Goal: Task Accomplishment & Management: Manage account settings

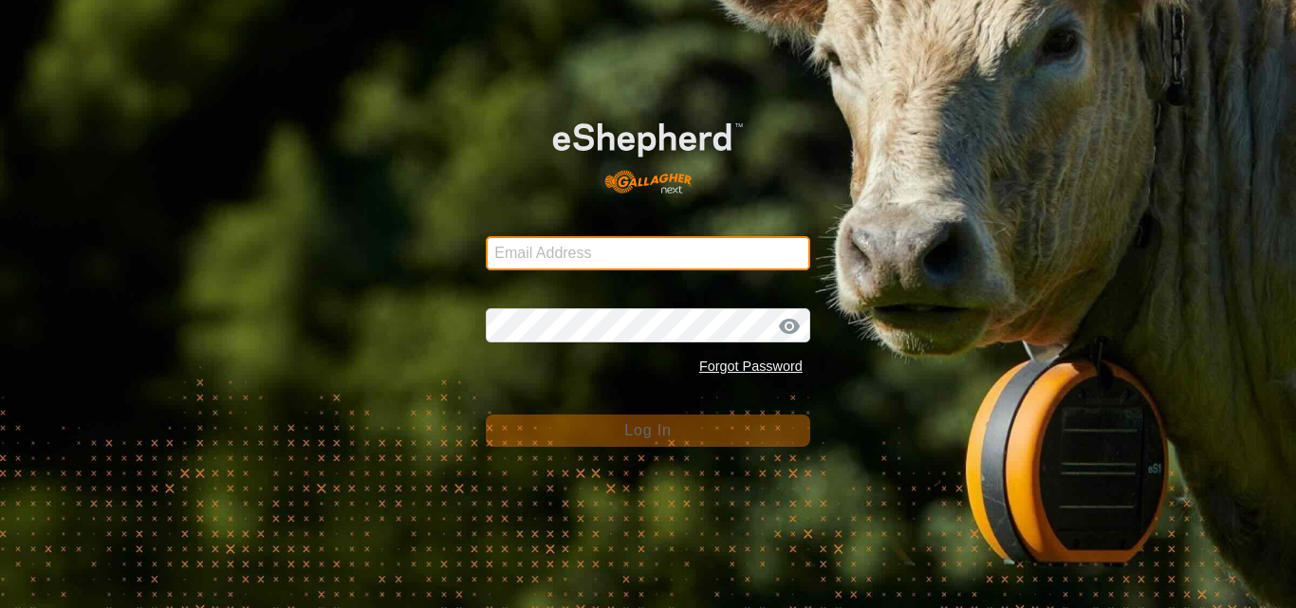
click at [546, 259] on input "Email Address" at bounding box center [648, 253] width 325 height 34
type input "jnerg84@gmail.com"
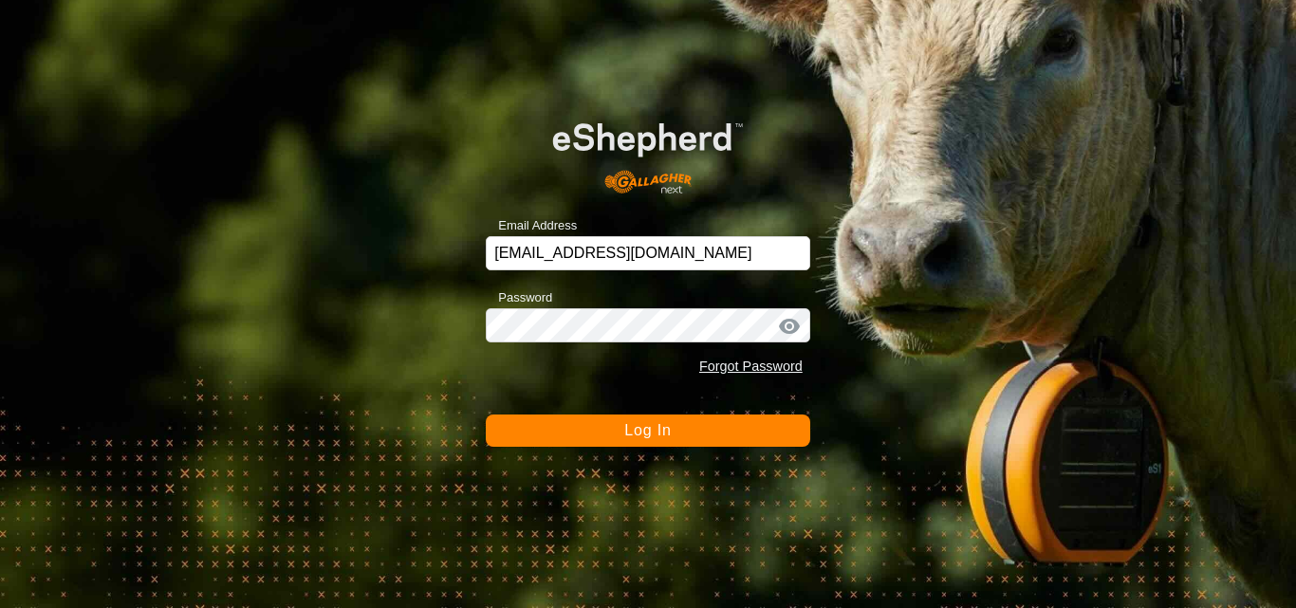
click at [634, 434] on span "Log In" at bounding box center [647, 430] width 46 height 16
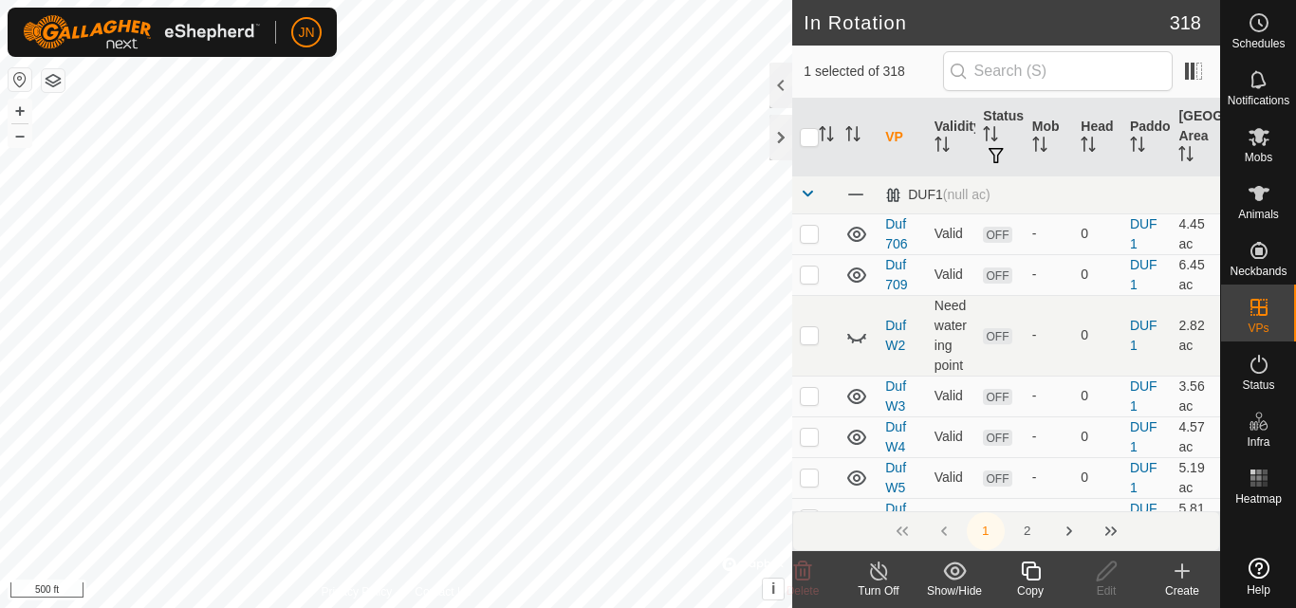
click at [1039, 574] on icon at bounding box center [1030, 571] width 19 height 19
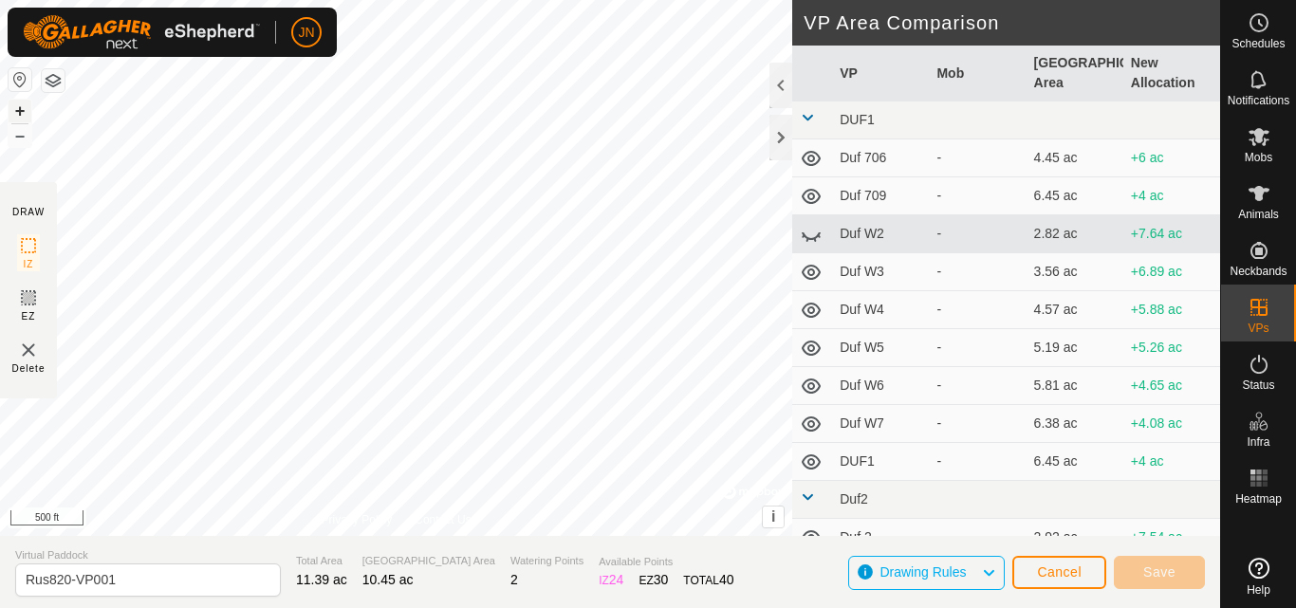
click at [15, 110] on button "+" at bounding box center [20, 111] width 23 height 23
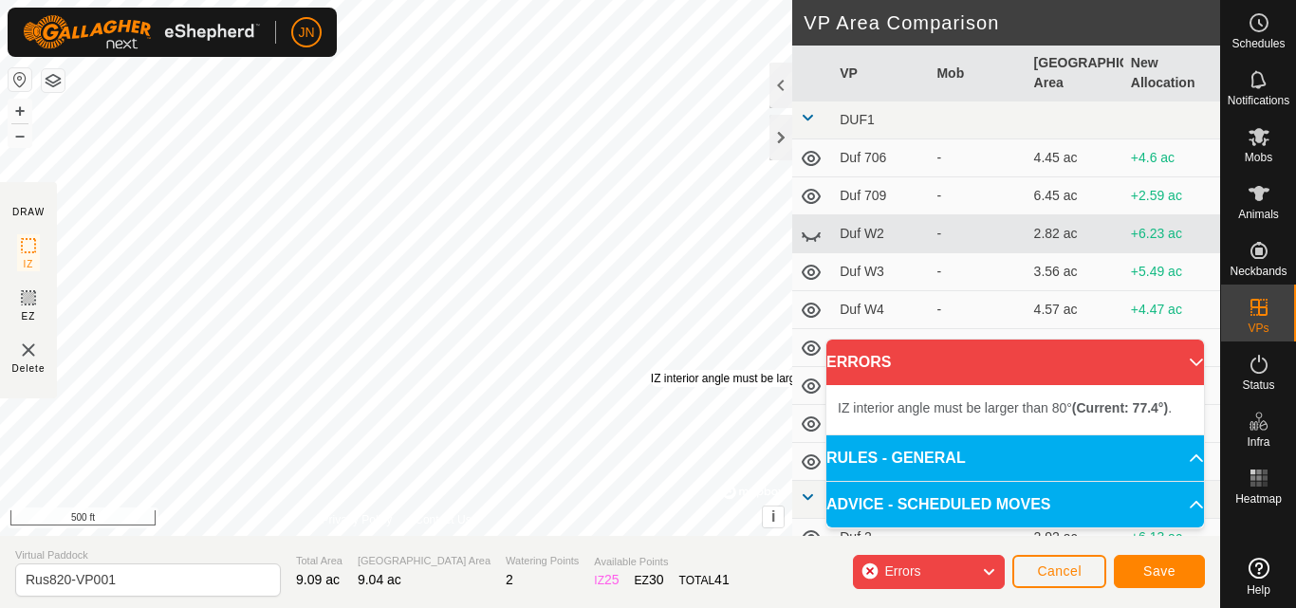
click at [651, 370] on div "IZ interior angle must be larger than 80° (Current: 77.4°) ." at bounding box center [794, 378] width 287 height 17
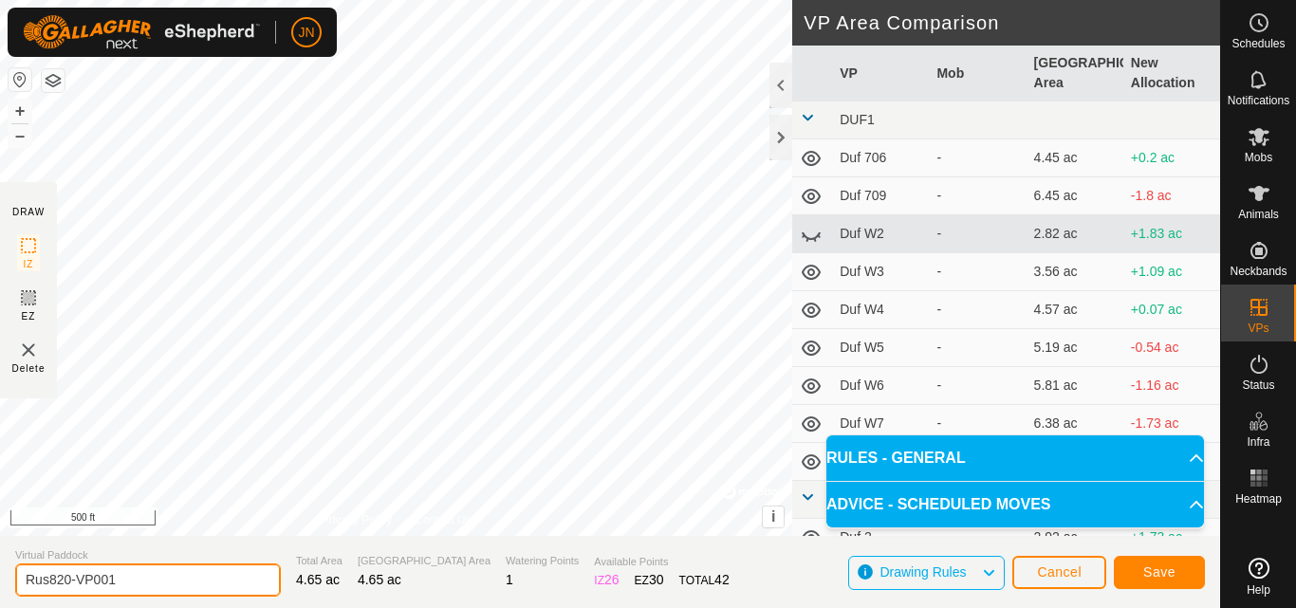
click at [151, 583] on input "Rus820-VP001" at bounding box center [148, 580] width 266 height 33
type input "Rus821"
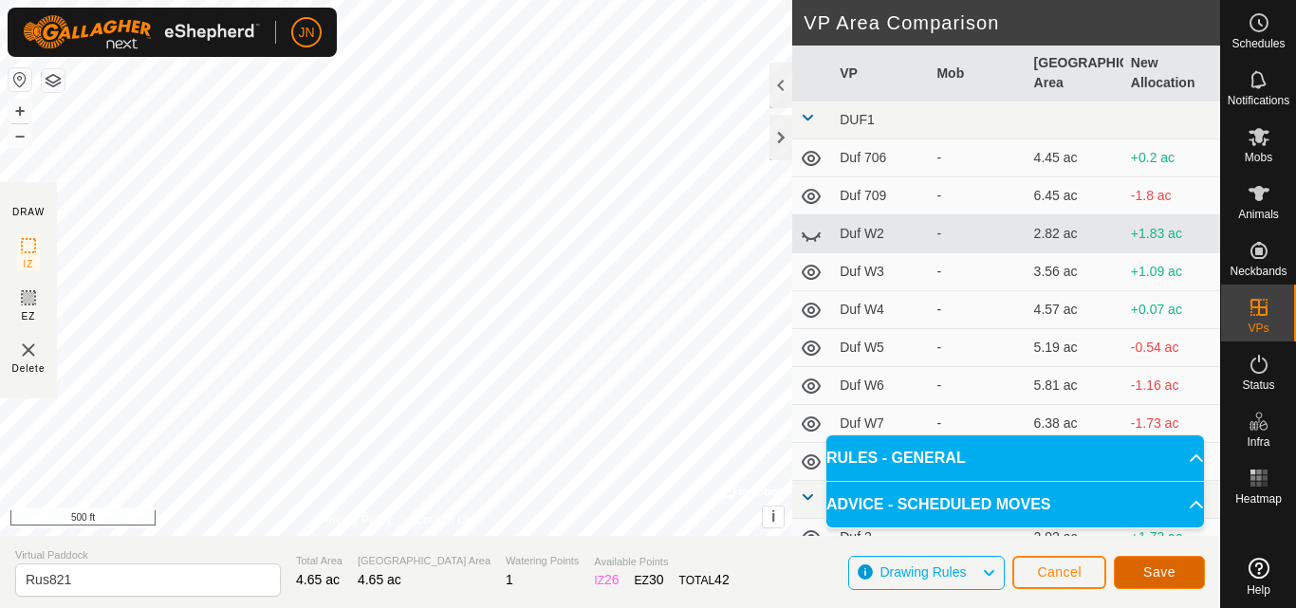
click at [1143, 567] on button "Save" at bounding box center [1159, 572] width 91 height 33
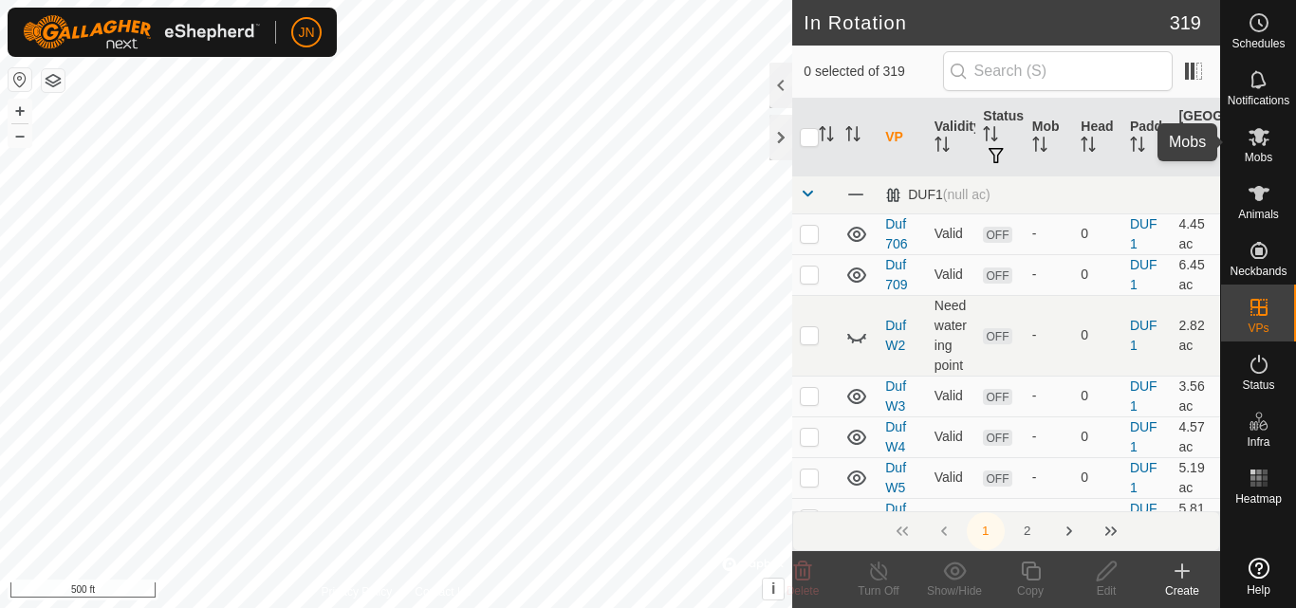
click at [1265, 139] on icon at bounding box center [1259, 137] width 21 height 18
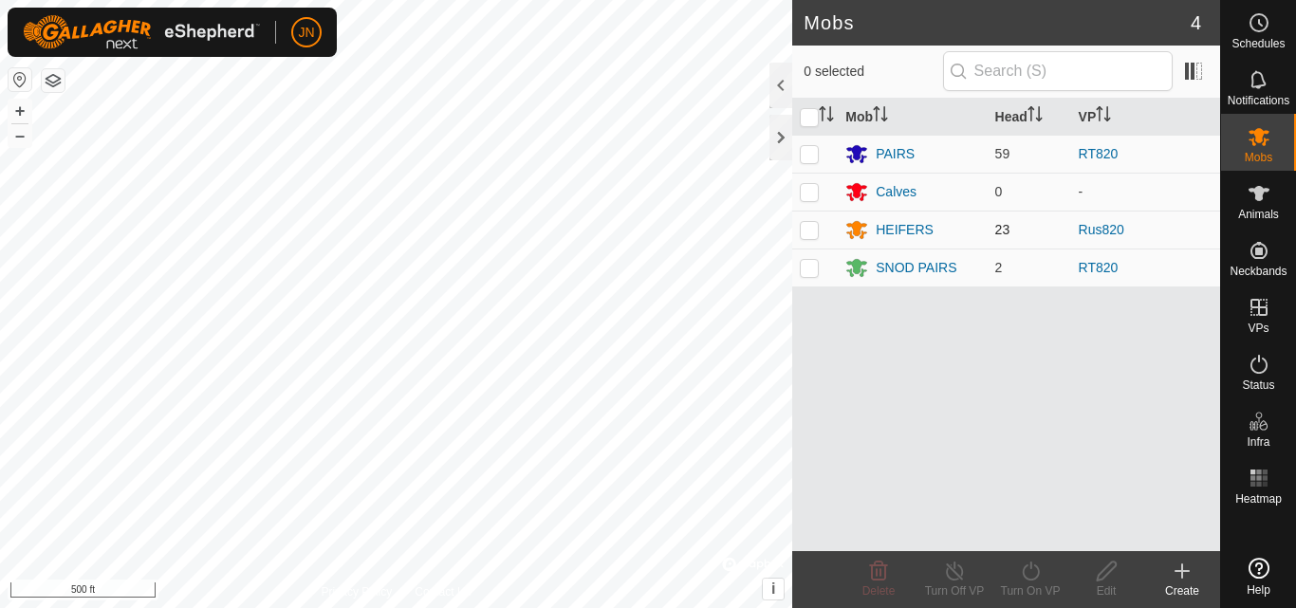
click at [815, 228] on p-checkbox at bounding box center [809, 229] width 19 height 15
checkbox input "true"
click at [1037, 572] on icon at bounding box center [1031, 571] width 24 height 23
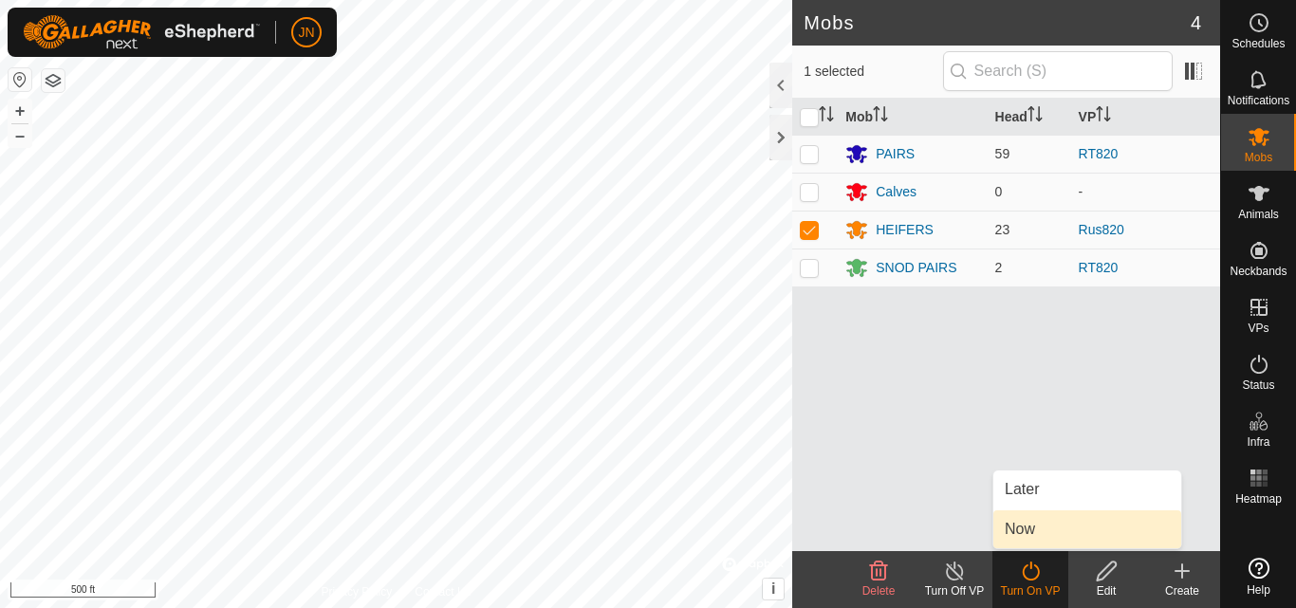
click at [1031, 528] on link "Now" at bounding box center [1088, 530] width 188 height 38
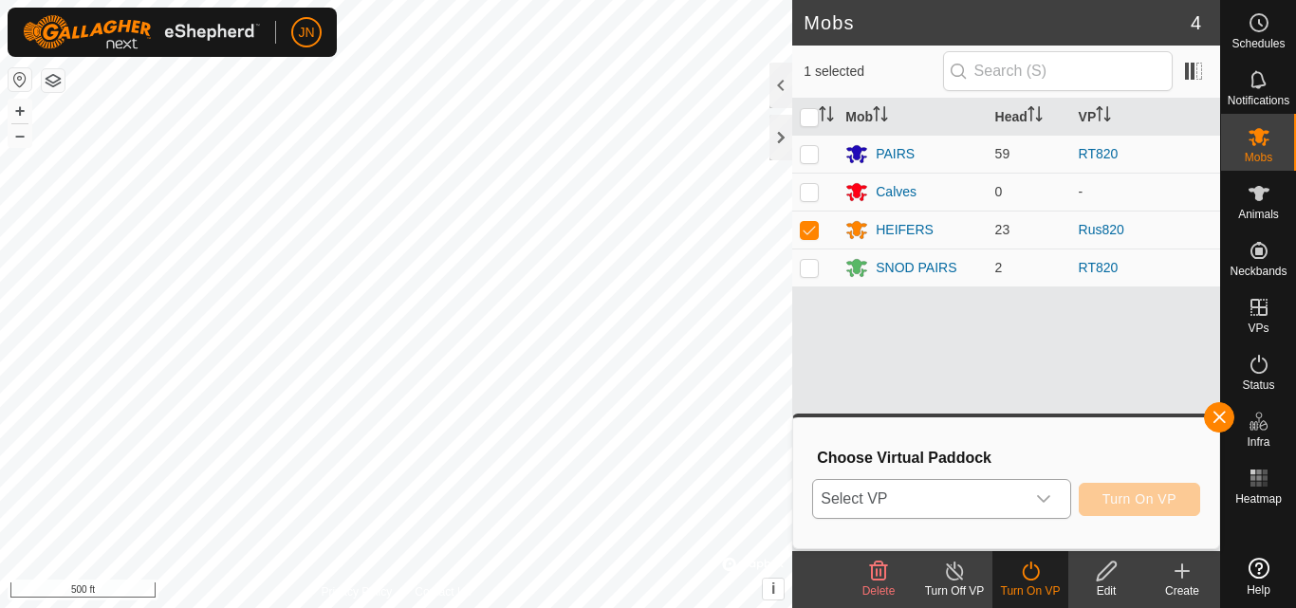
click at [966, 492] on span "Select VP" at bounding box center [918, 499] width 211 height 38
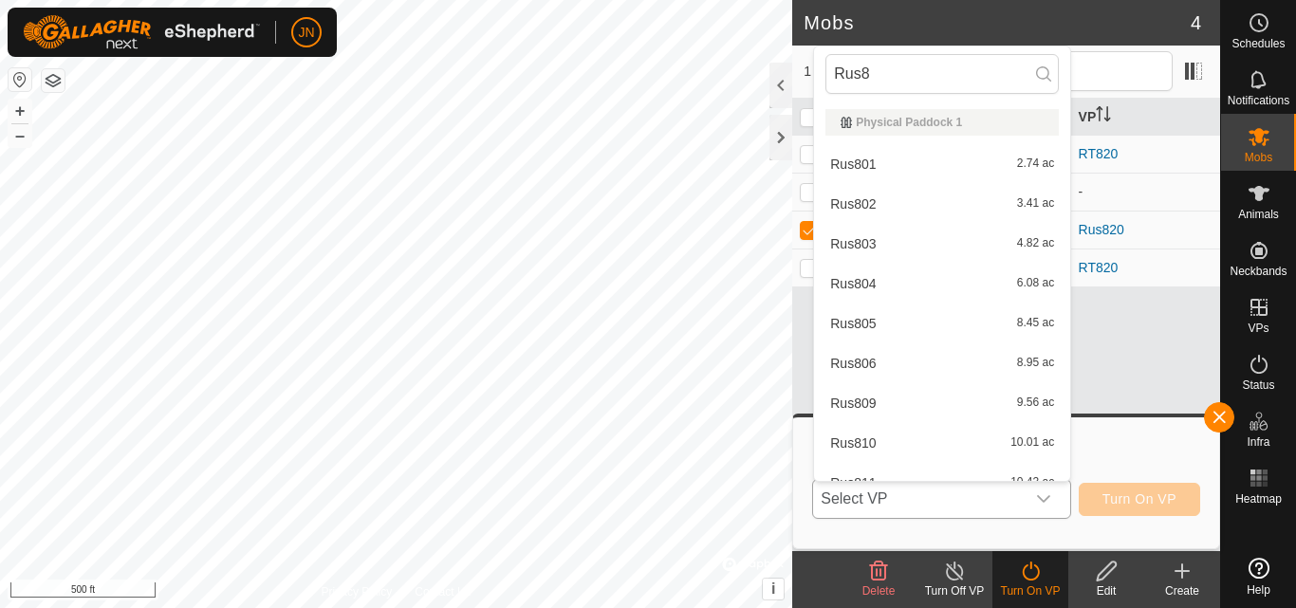
type input "Rus82"
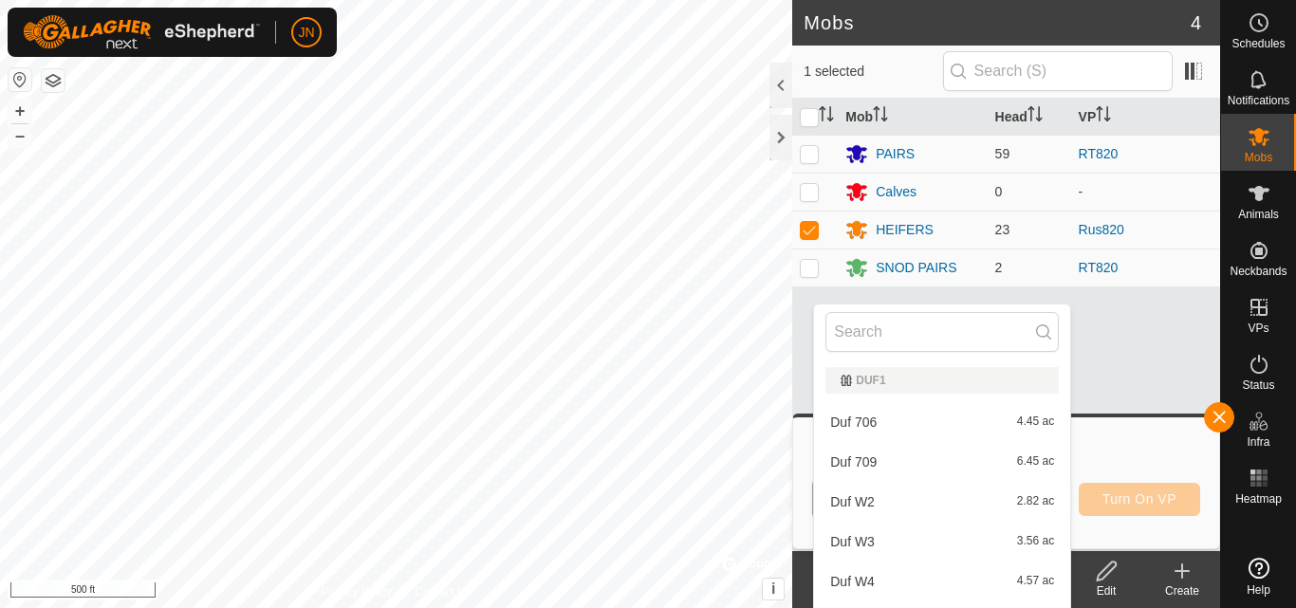
click at [939, 463] on li "Duf 709 6.45 ac" at bounding box center [942, 462] width 256 height 38
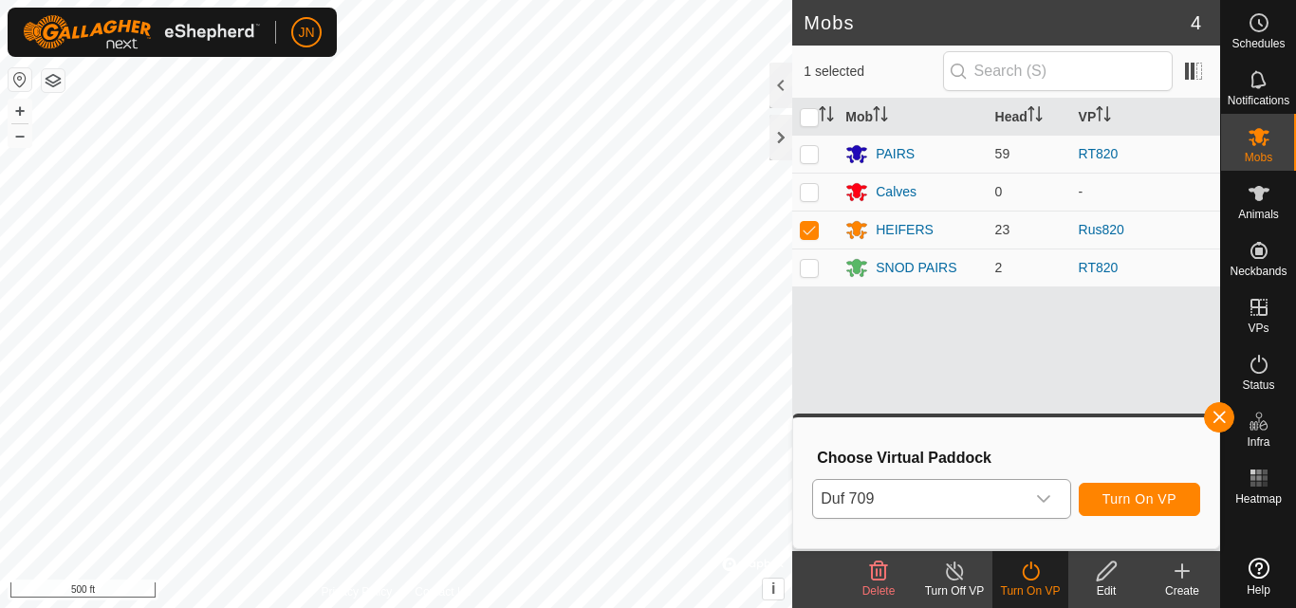
click at [1030, 512] on div "dropdown trigger" at bounding box center [1044, 499] width 38 height 38
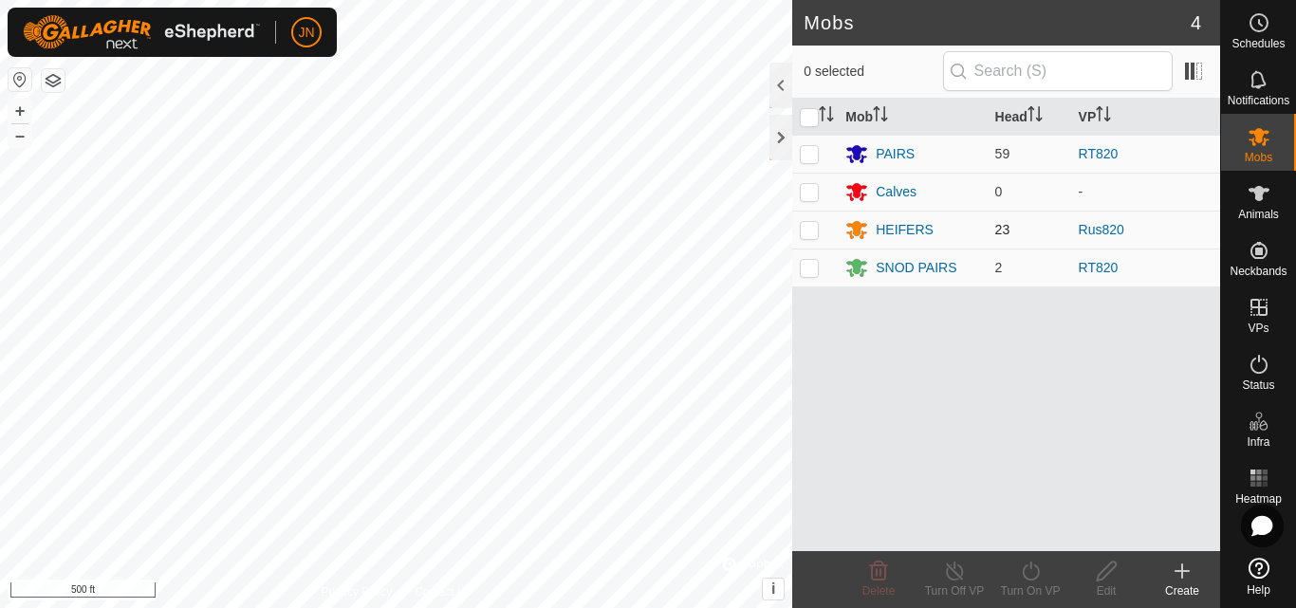
click at [807, 233] on p-checkbox at bounding box center [809, 229] width 19 height 15
checkbox input "true"
click at [1022, 573] on icon at bounding box center [1031, 571] width 24 height 23
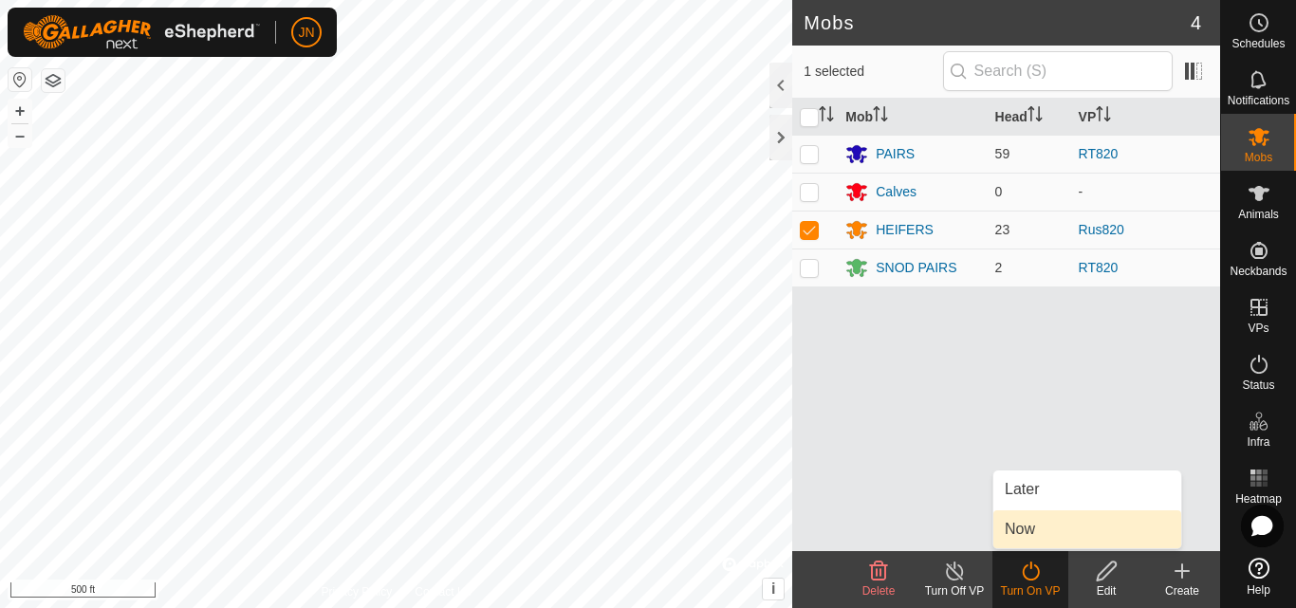
click at [1024, 533] on link "Now" at bounding box center [1088, 530] width 188 height 38
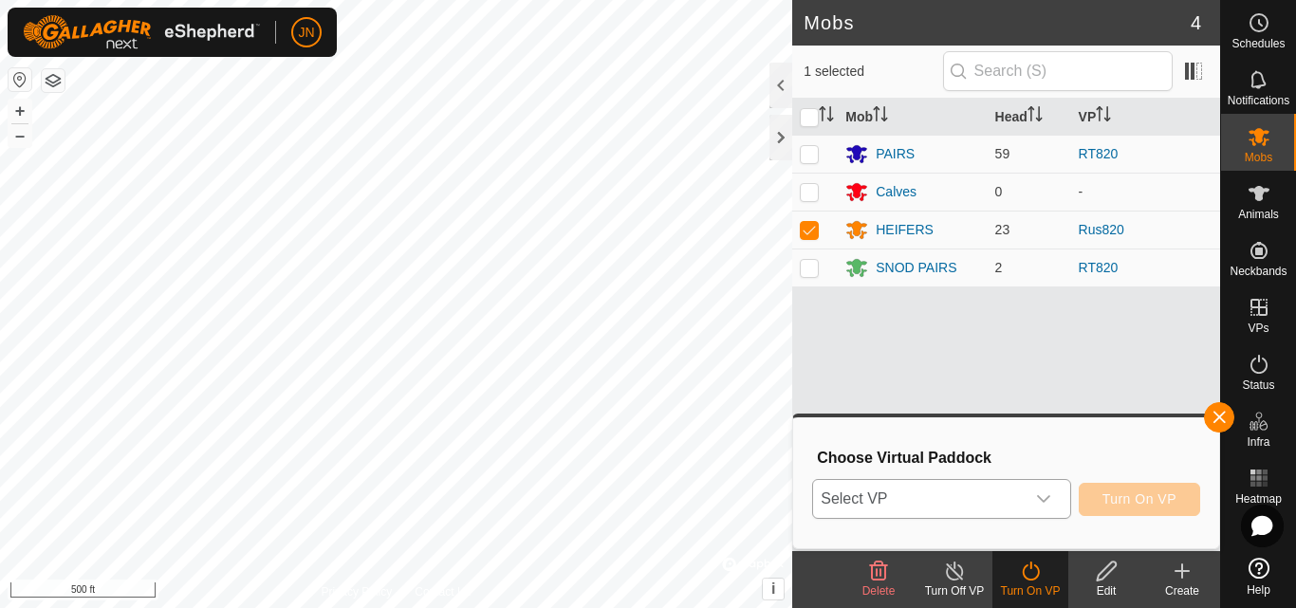
click at [965, 503] on span "Select VP" at bounding box center [918, 499] width 211 height 38
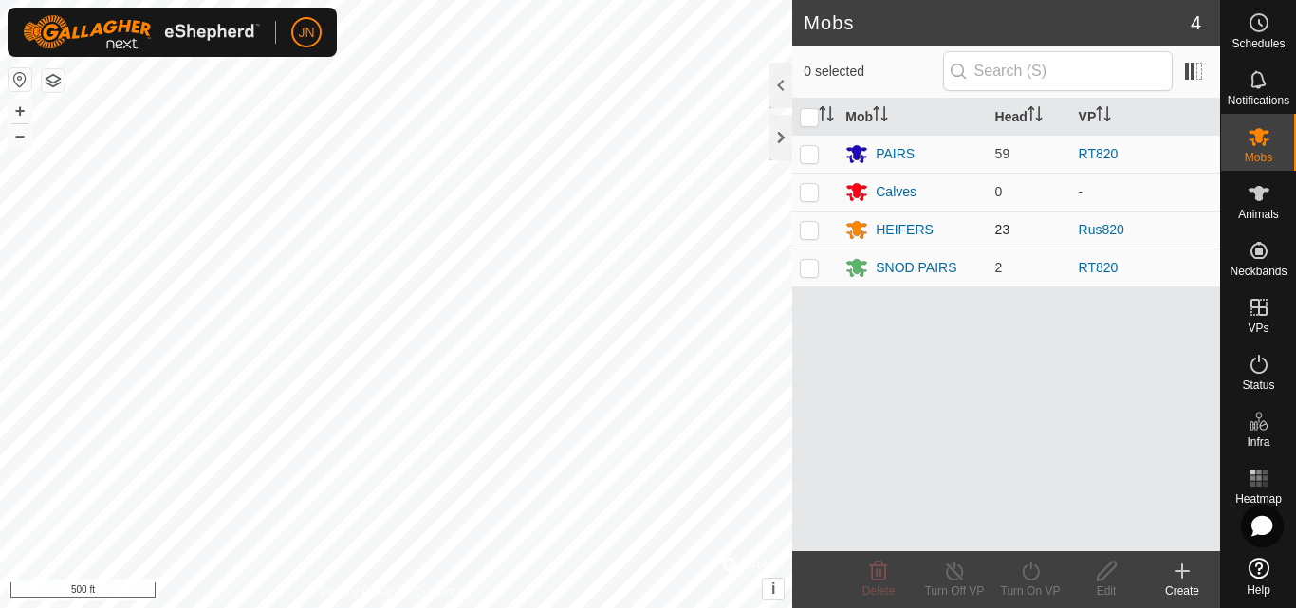
click at [810, 233] on p-checkbox at bounding box center [809, 229] width 19 height 15
checkbox input "true"
click at [1034, 571] on icon at bounding box center [1031, 571] width 24 height 23
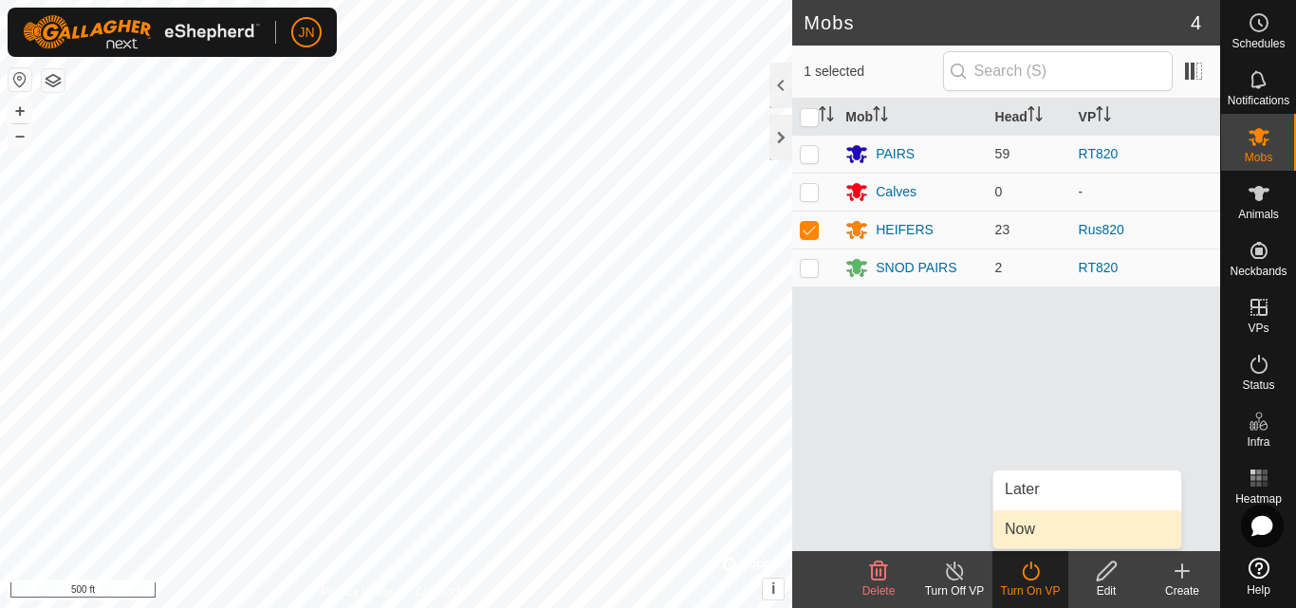
click at [1030, 535] on link "Now" at bounding box center [1088, 530] width 188 height 38
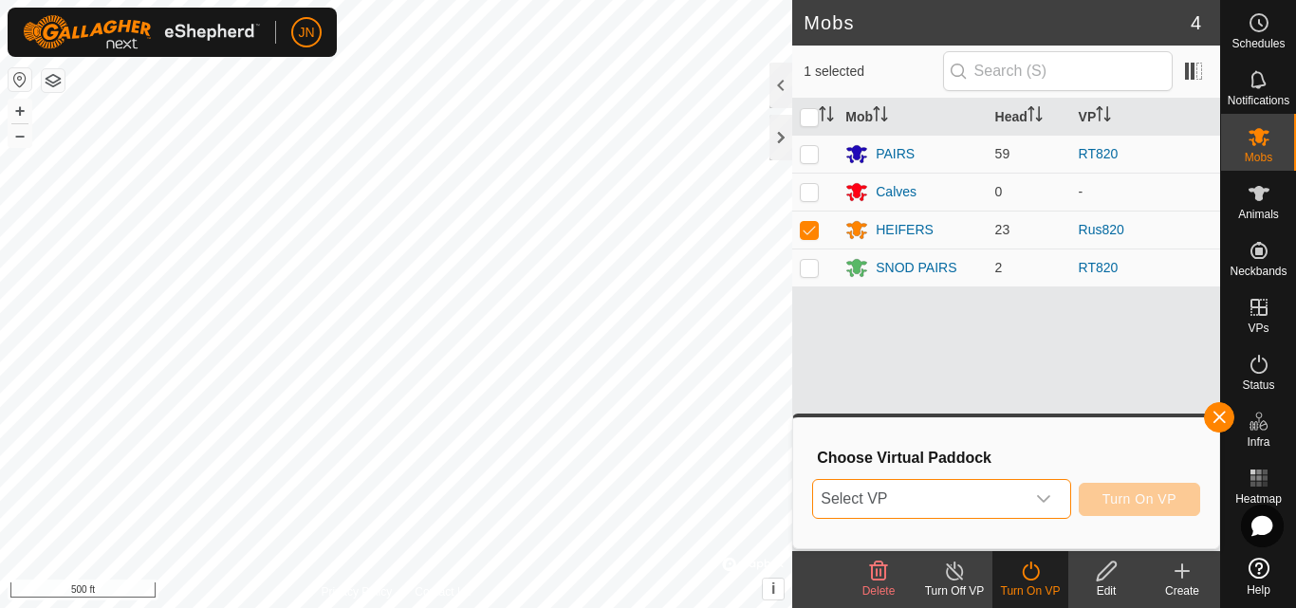
click at [966, 489] on span "Select VP" at bounding box center [918, 499] width 211 height 38
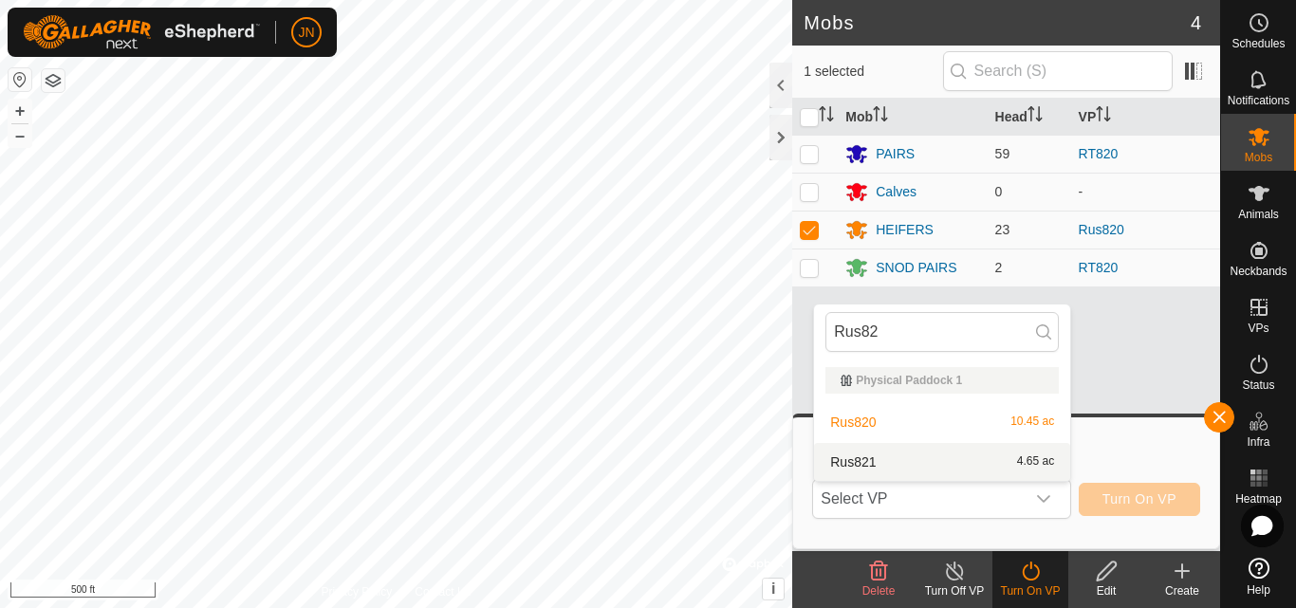
type input "Rus82"
click at [933, 464] on li "Rus821 4.65 ac" at bounding box center [942, 462] width 256 height 38
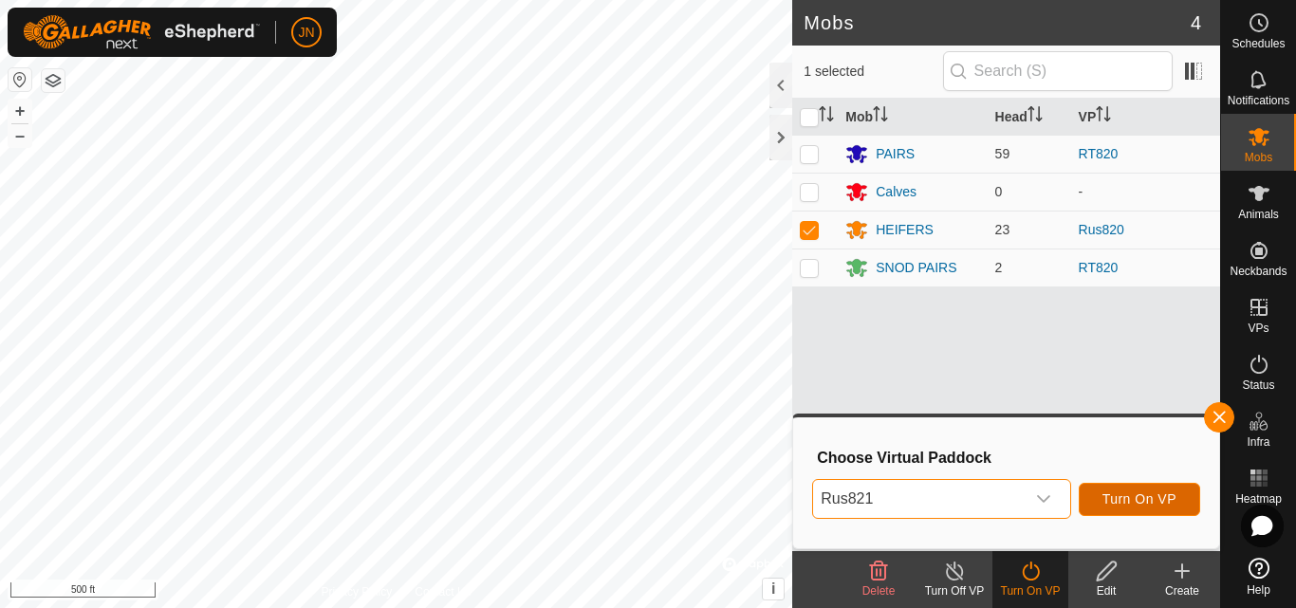
click at [1147, 502] on span "Turn On VP" at bounding box center [1140, 499] width 74 height 15
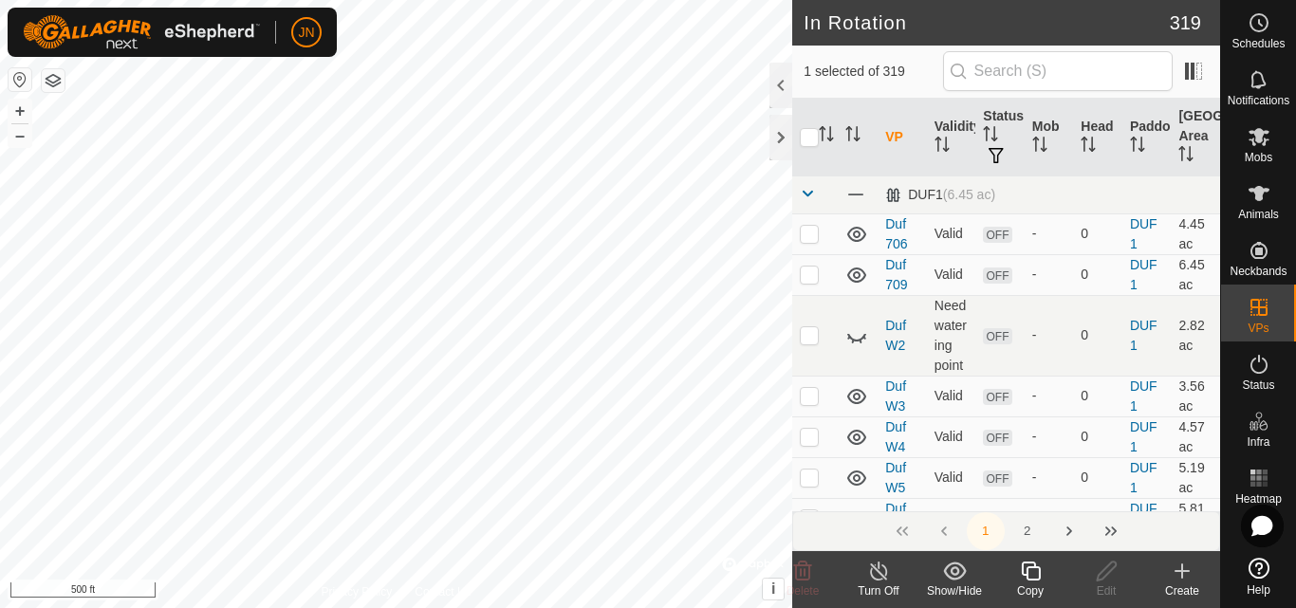
click at [1034, 573] on icon at bounding box center [1031, 571] width 24 height 23
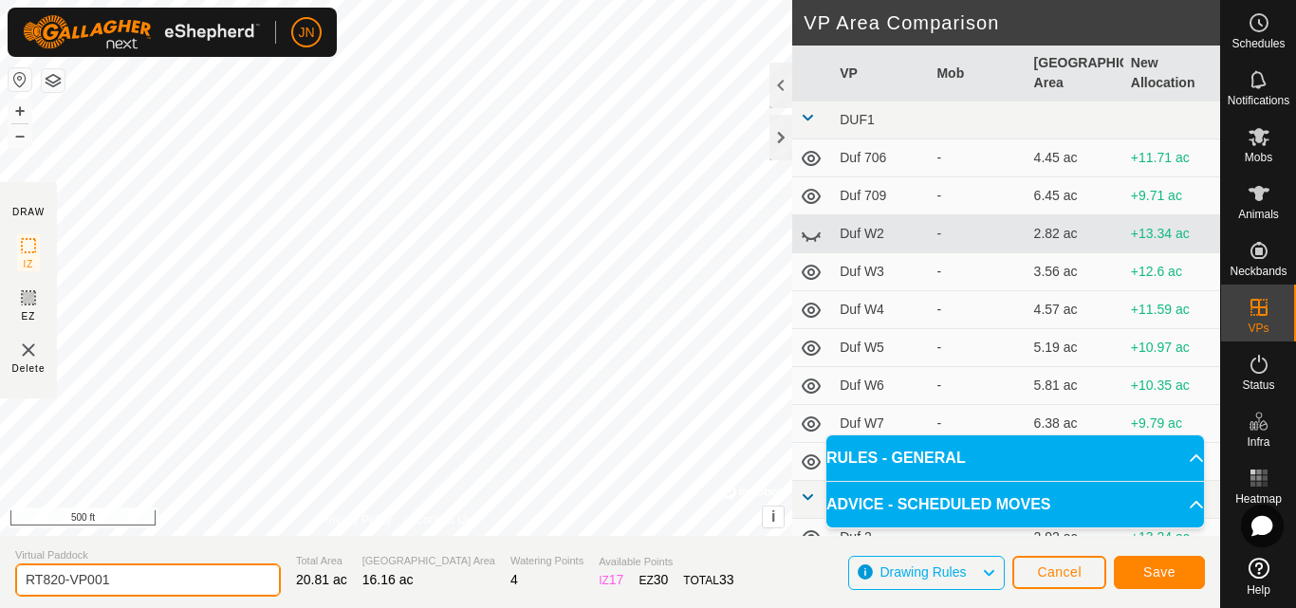
click at [136, 580] on input "RT820-VP001" at bounding box center [148, 580] width 266 height 33
type input "RNE821"
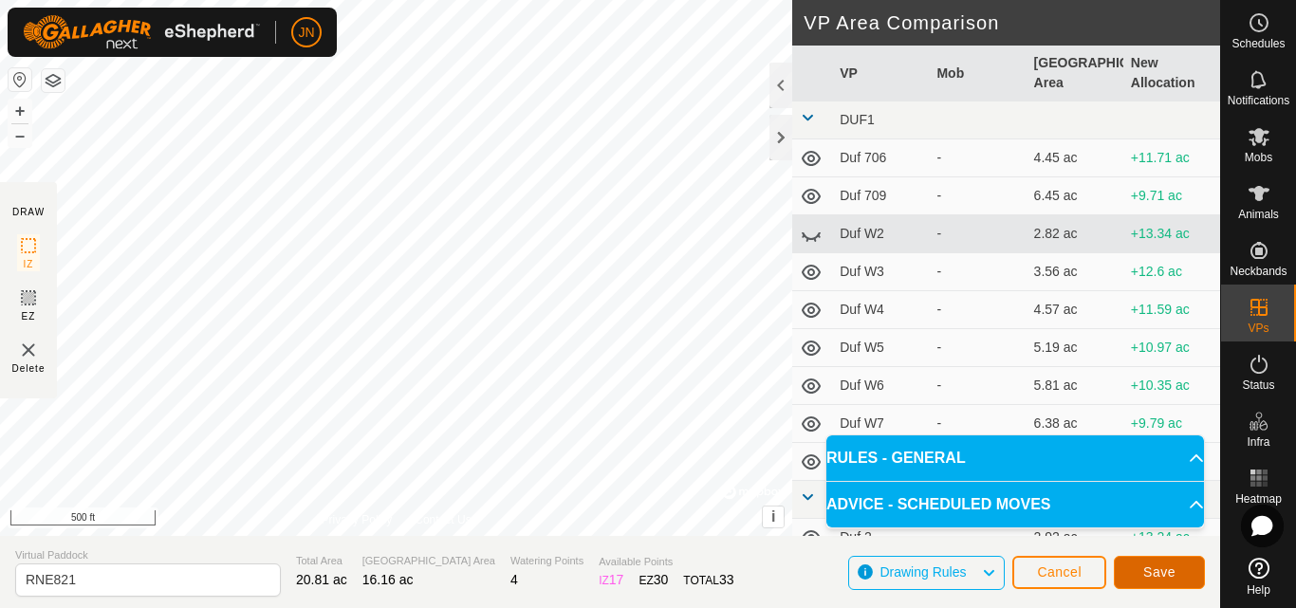
click at [1163, 570] on span "Save" at bounding box center [1159, 572] width 32 height 15
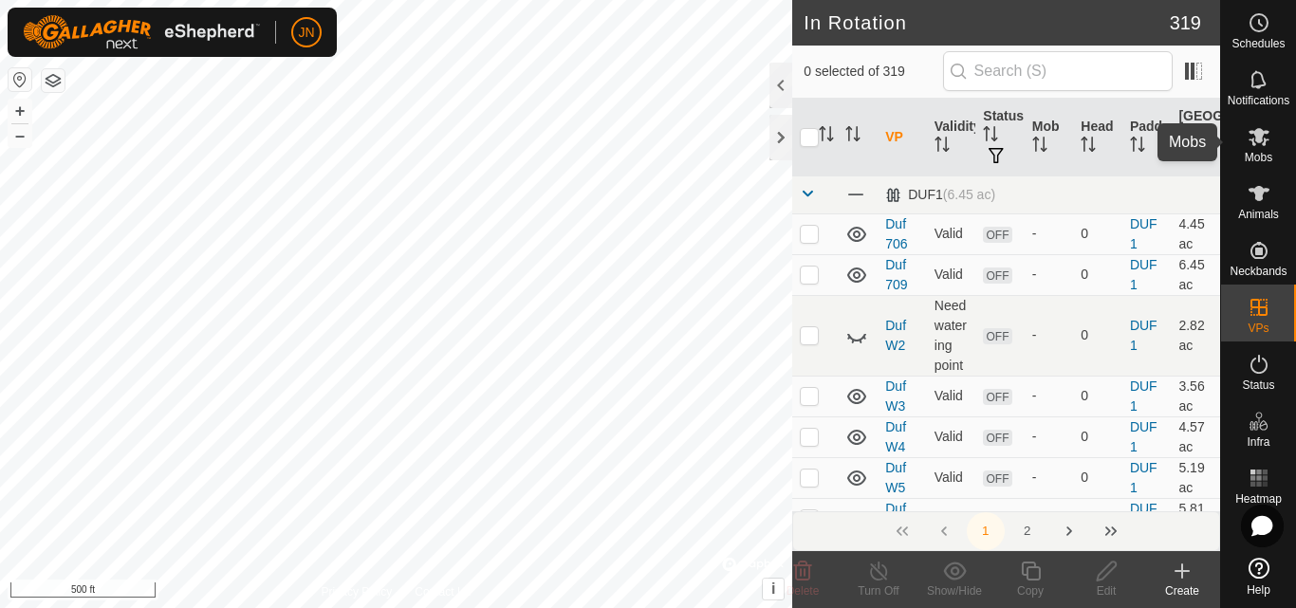
click at [1252, 137] on icon at bounding box center [1259, 136] width 23 height 23
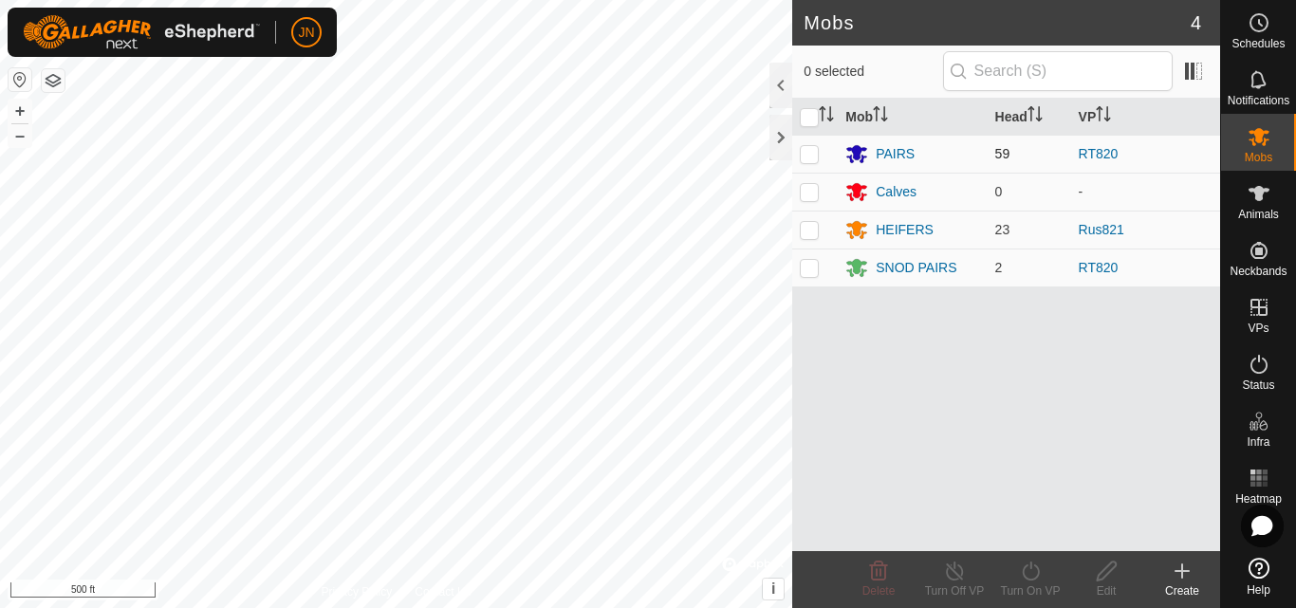
click at [809, 148] on p-checkbox at bounding box center [809, 153] width 19 height 15
checkbox input "true"
click at [809, 270] on p-checkbox at bounding box center [809, 267] width 19 height 15
checkbox input "true"
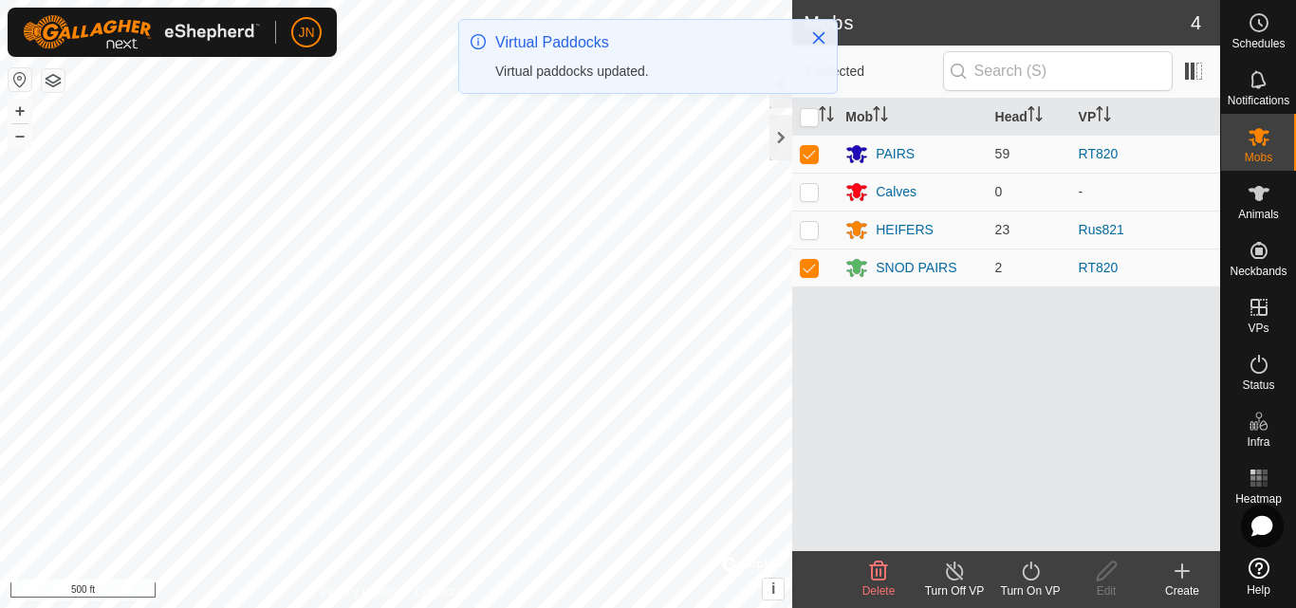
click at [1029, 571] on icon at bounding box center [1031, 571] width 24 height 23
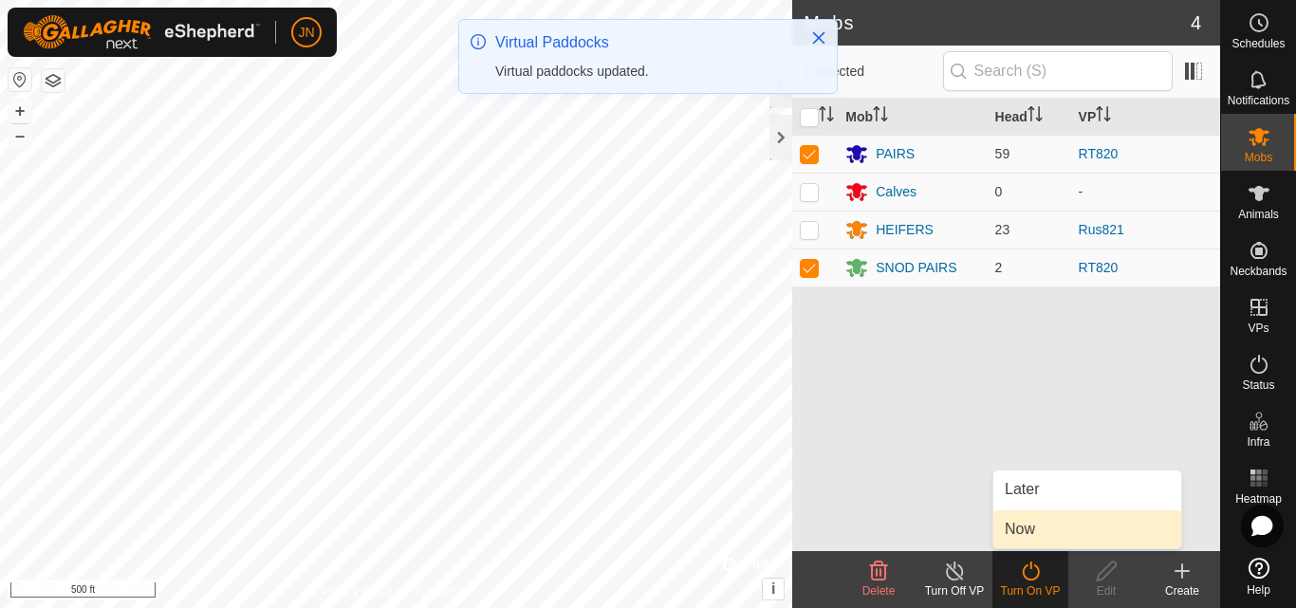
click at [1033, 530] on link "Now" at bounding box center [1088, 530] width 188 height 38
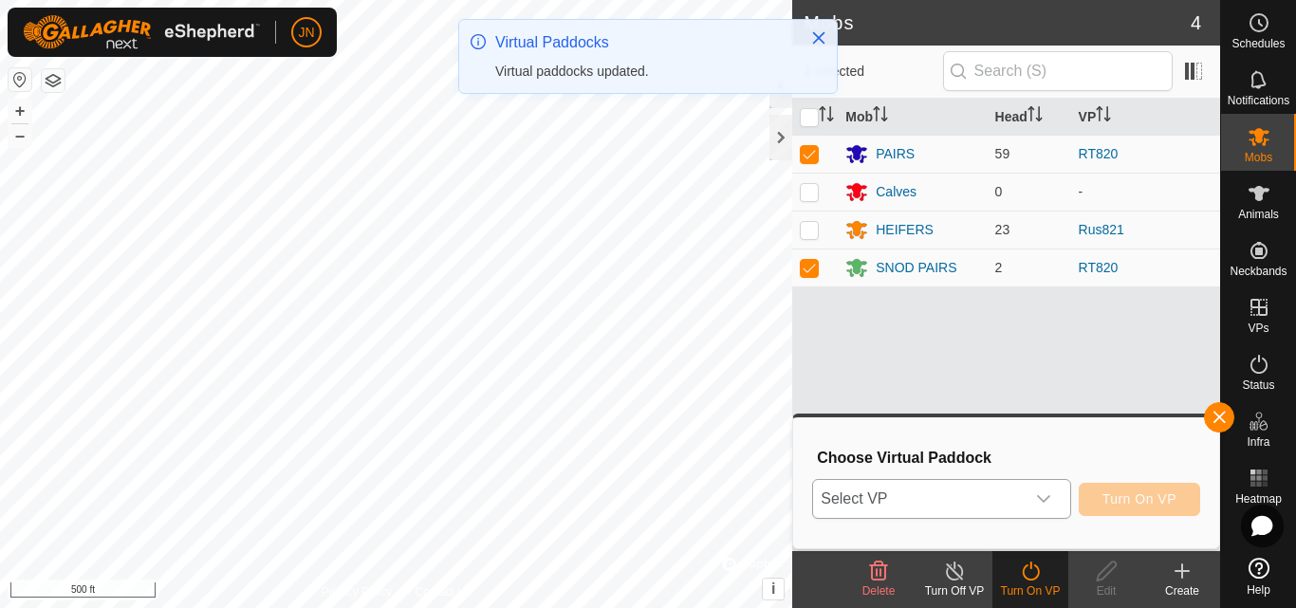
click at [971, 505] on span "Select VP" at bounding box center [918, 499] width 211 height 38
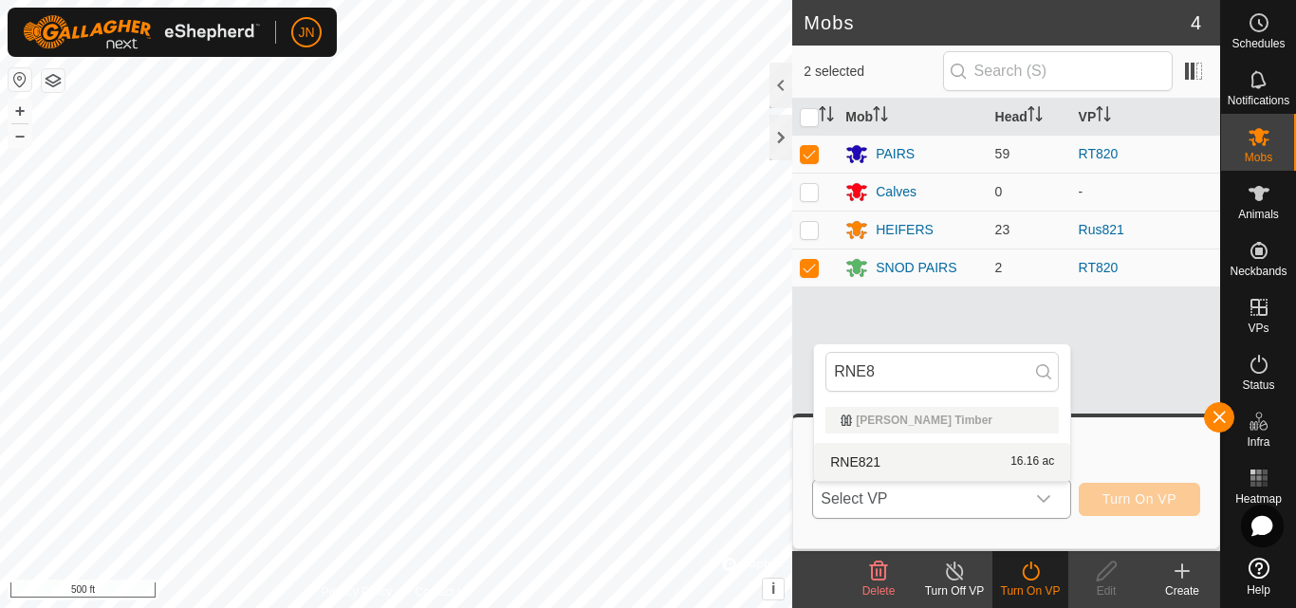
type input "RNE8"
click at [983, 460] on li "RNE821 16.16 ac" at bounding box center [942, 462] width 256 height 38
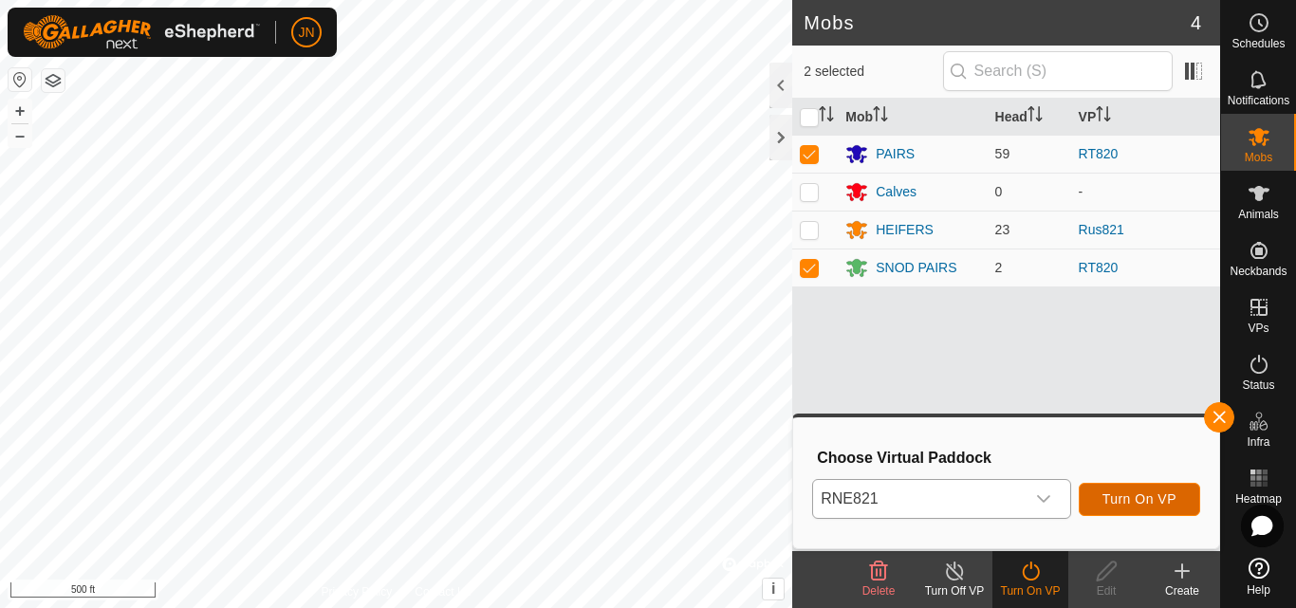
click at [1137, 499] on span "Turn On VP" at bounding box center [1140, 499] width 74 height 15
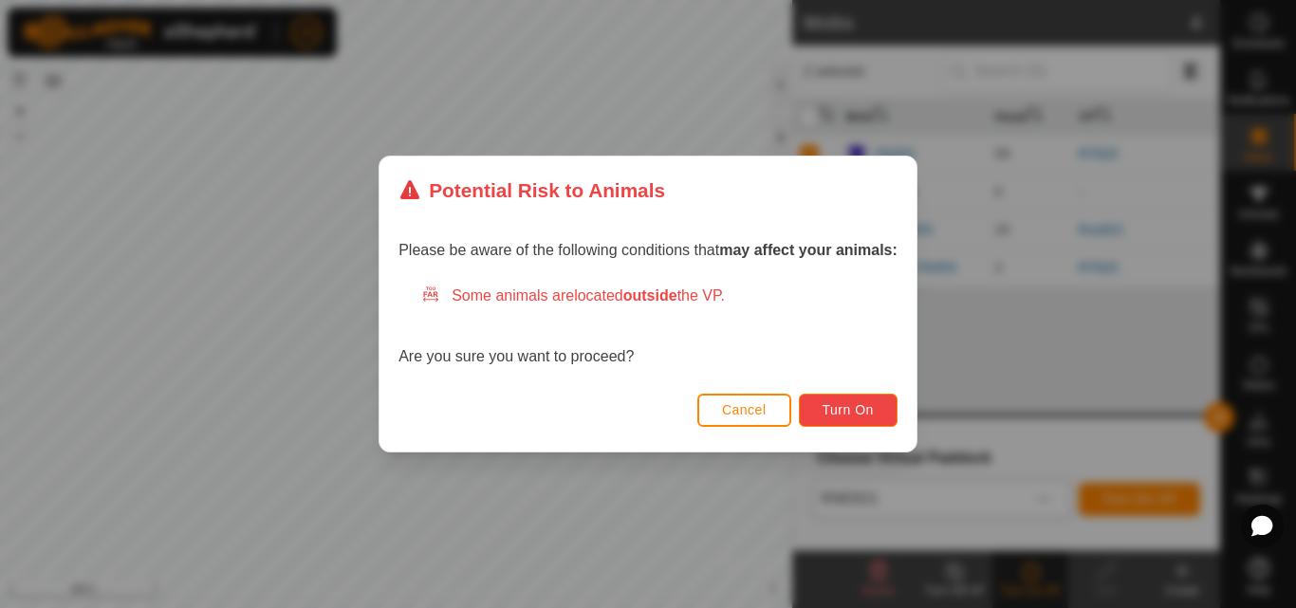
click at [868, 405] on span "Turn On" at bounding box center [848, 409] width 51 height 15
